Goal: Task Accomplishment & Management: Use online tool/utility

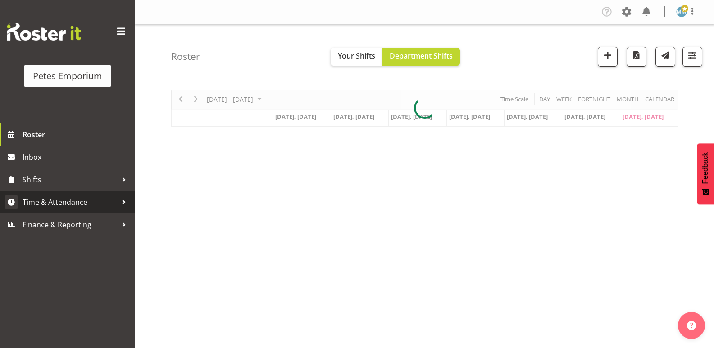
click at [80, 199] on span "Time & Attendance" at bounding box center [70, 203] width 95 height 14
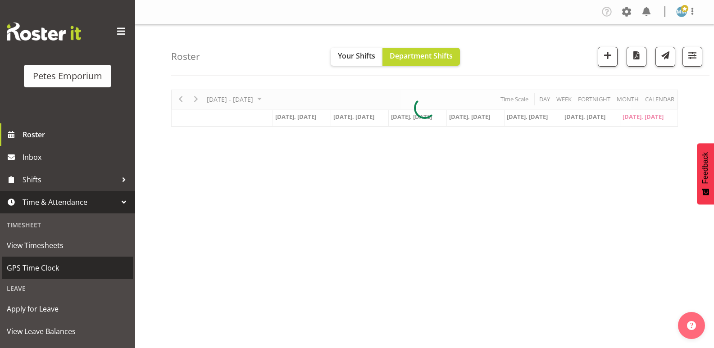
click at [47, 265] on span "GPS Time Clock" at bounding box center [68, 268] width 122 height 14
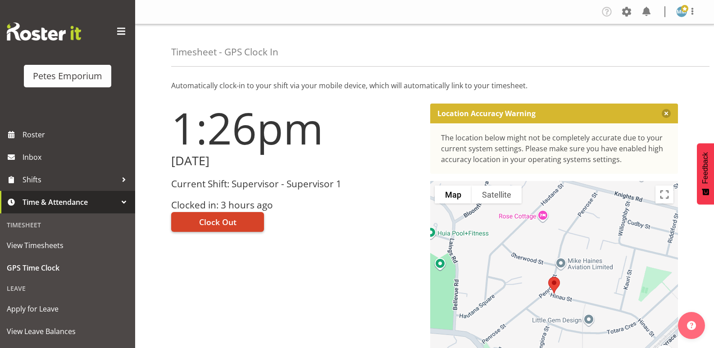
click at [219, 220] on span "Clock Out" at bounding box center [217, 222] width 37 height 12
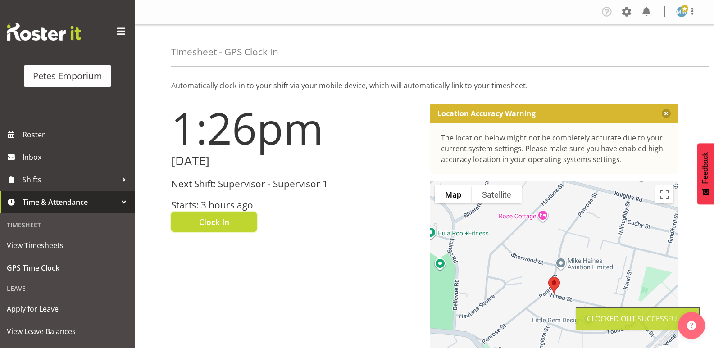
click at [681, 11] on img at bounding box center [682, 11] width 11 height 11
click at [642, 48] on link "Log Out" at bounding box center [655, 47] width 87 height 16
